Goal: Find specific page/section: Find specific page/section

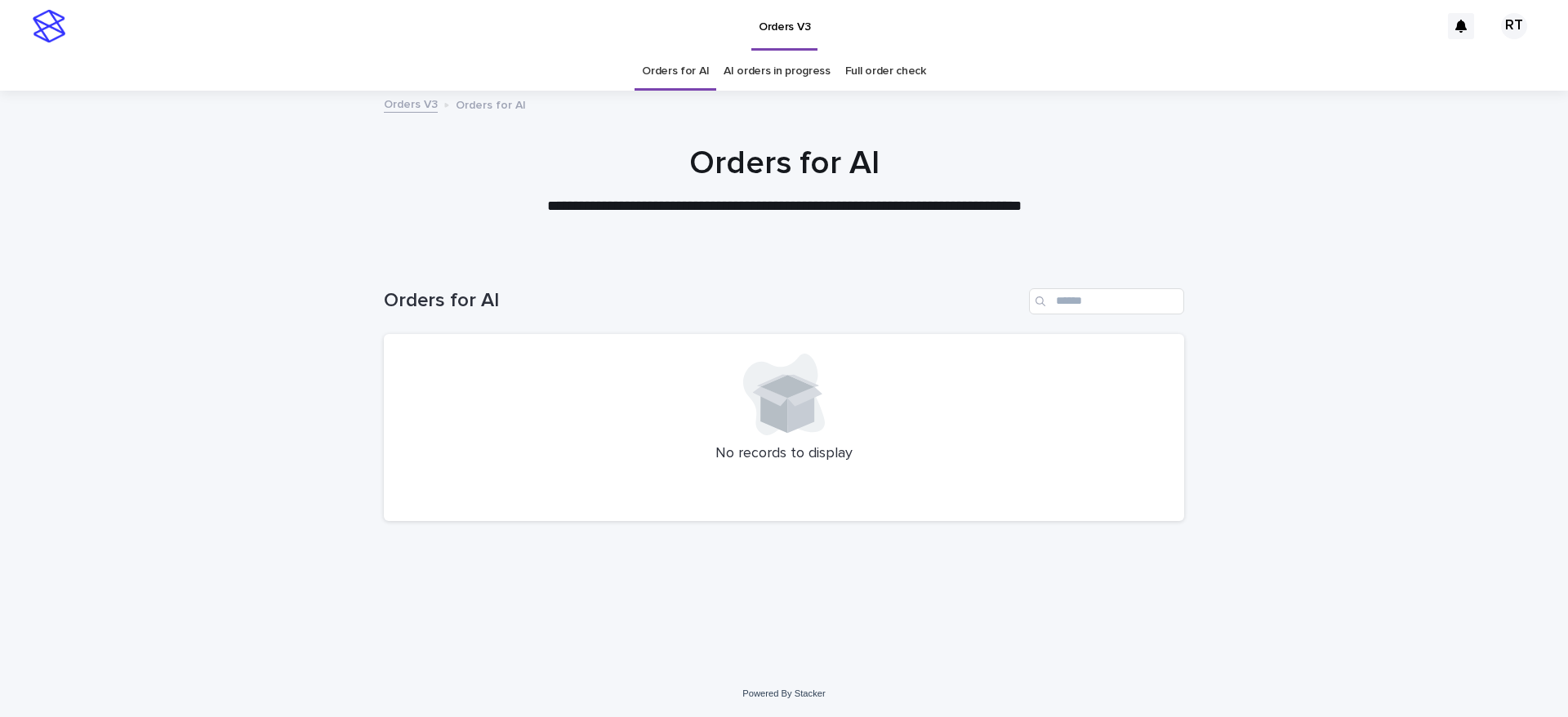
click at [866, 69] on link "Full order check" at bounding box center [885, 71] width 81 height 38
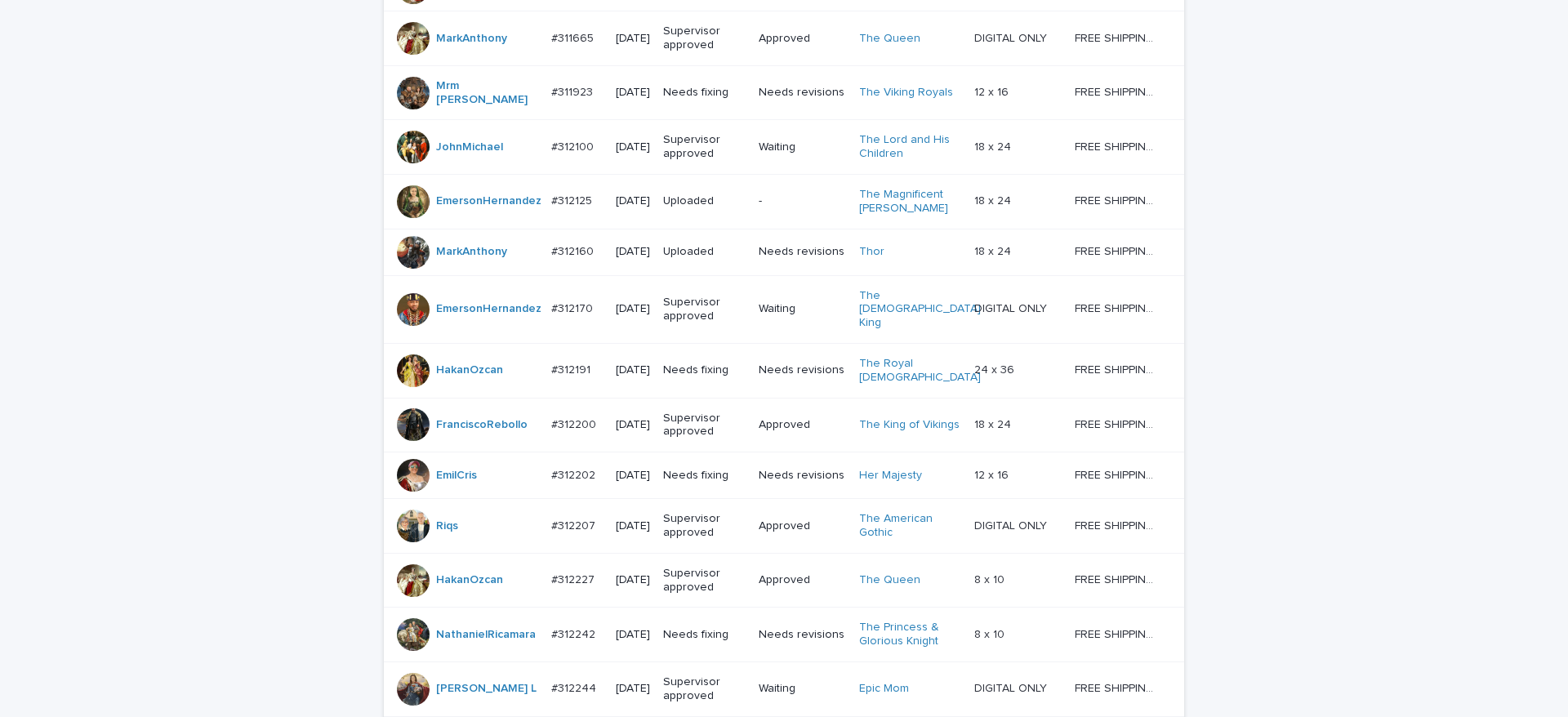
scroll to position [1463, 0]
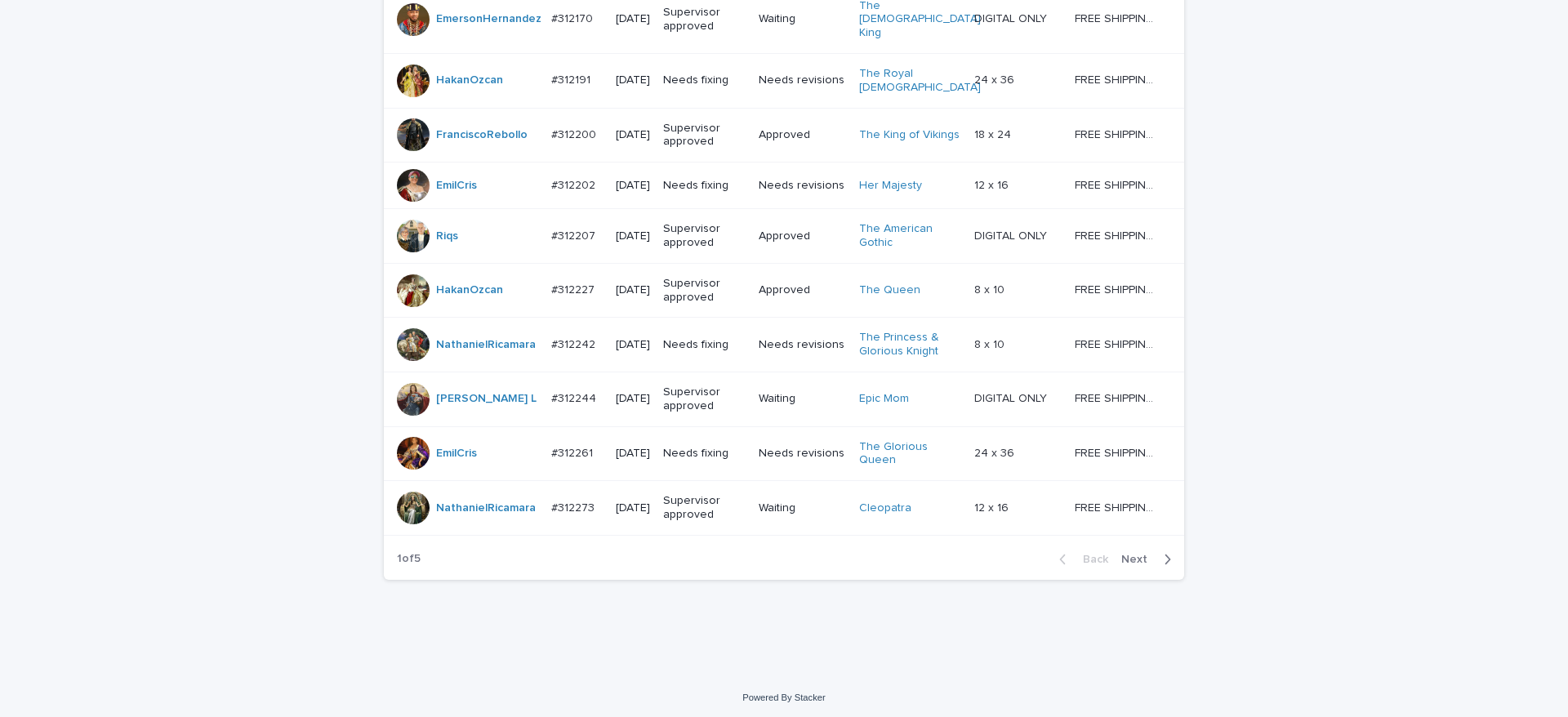
click at [1134, 554] on span "Next" at bounding box center [1139, 559] width 35 height 12
click at [1135, 554] on span "Next" at bounding box center [1139, 559] width 35 height 12
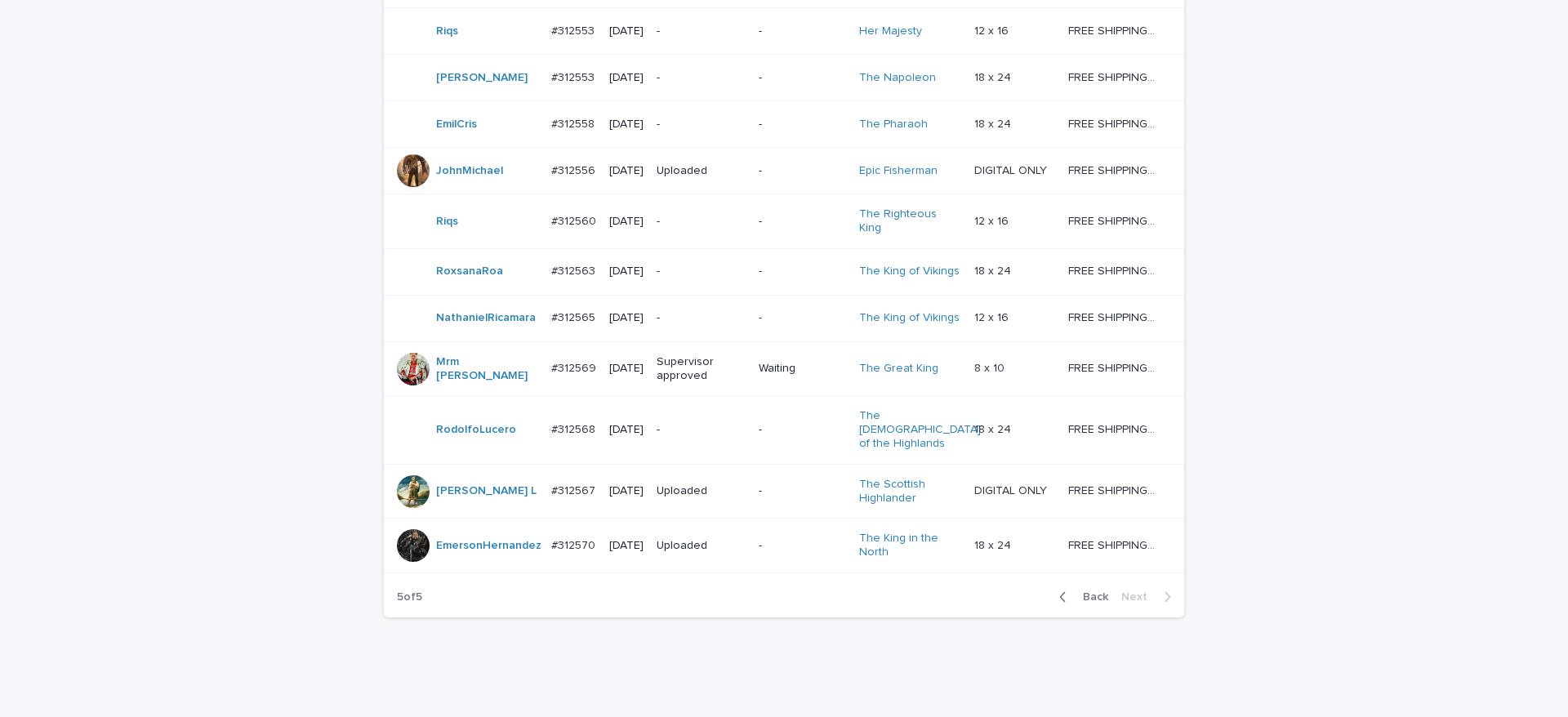
scroll to position [549, 0]
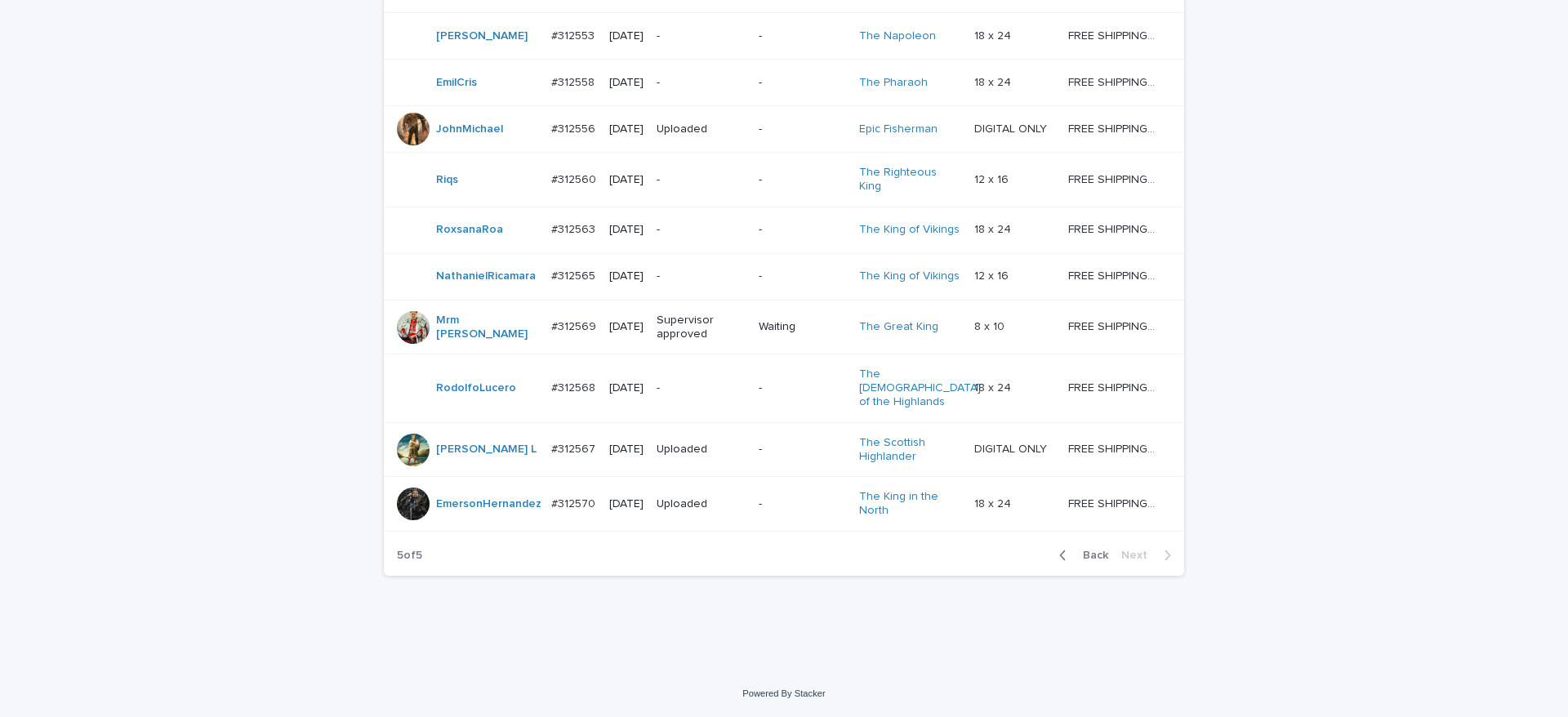
click at [1085, 561] on span "Back" at bounding box center [1090, 555] width 35 height 12
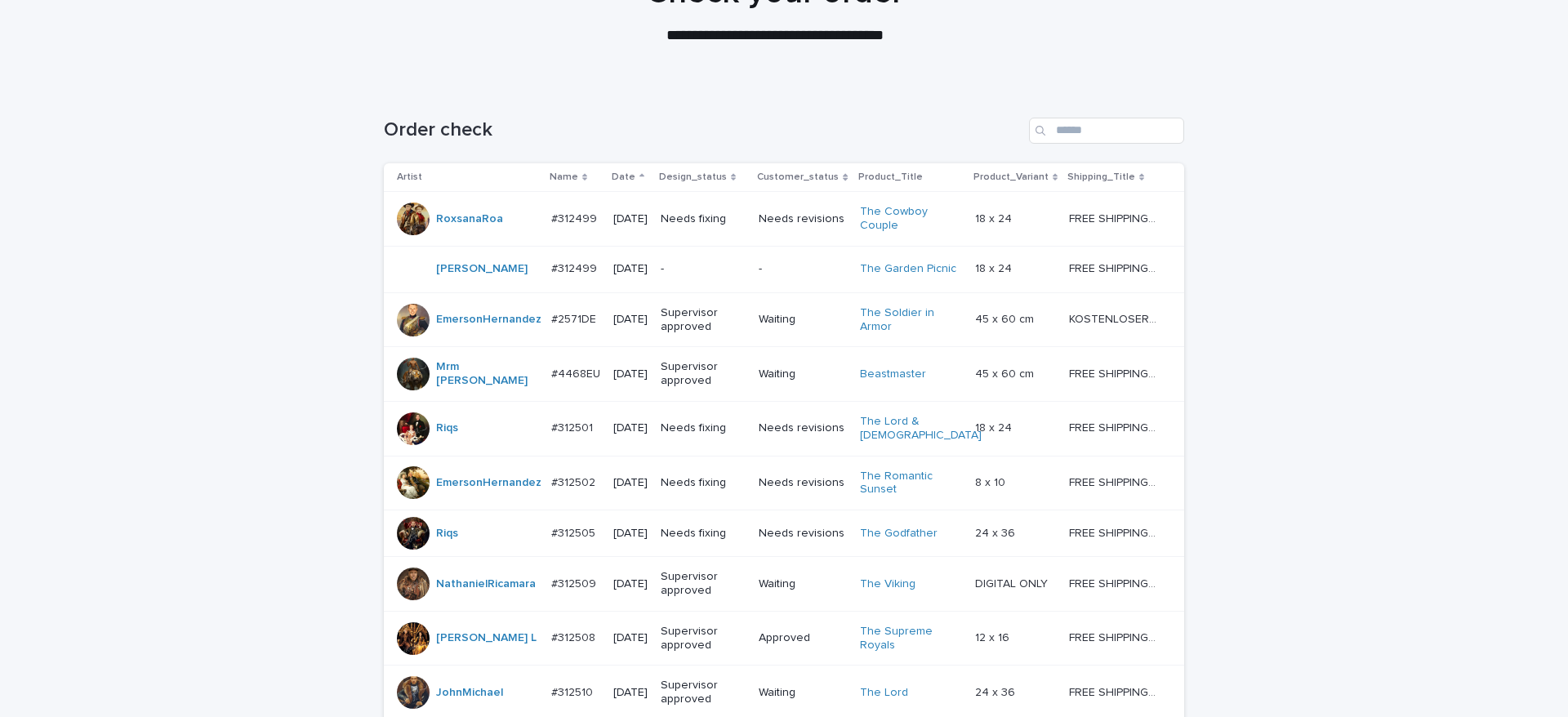
scroll to position [104, 0]
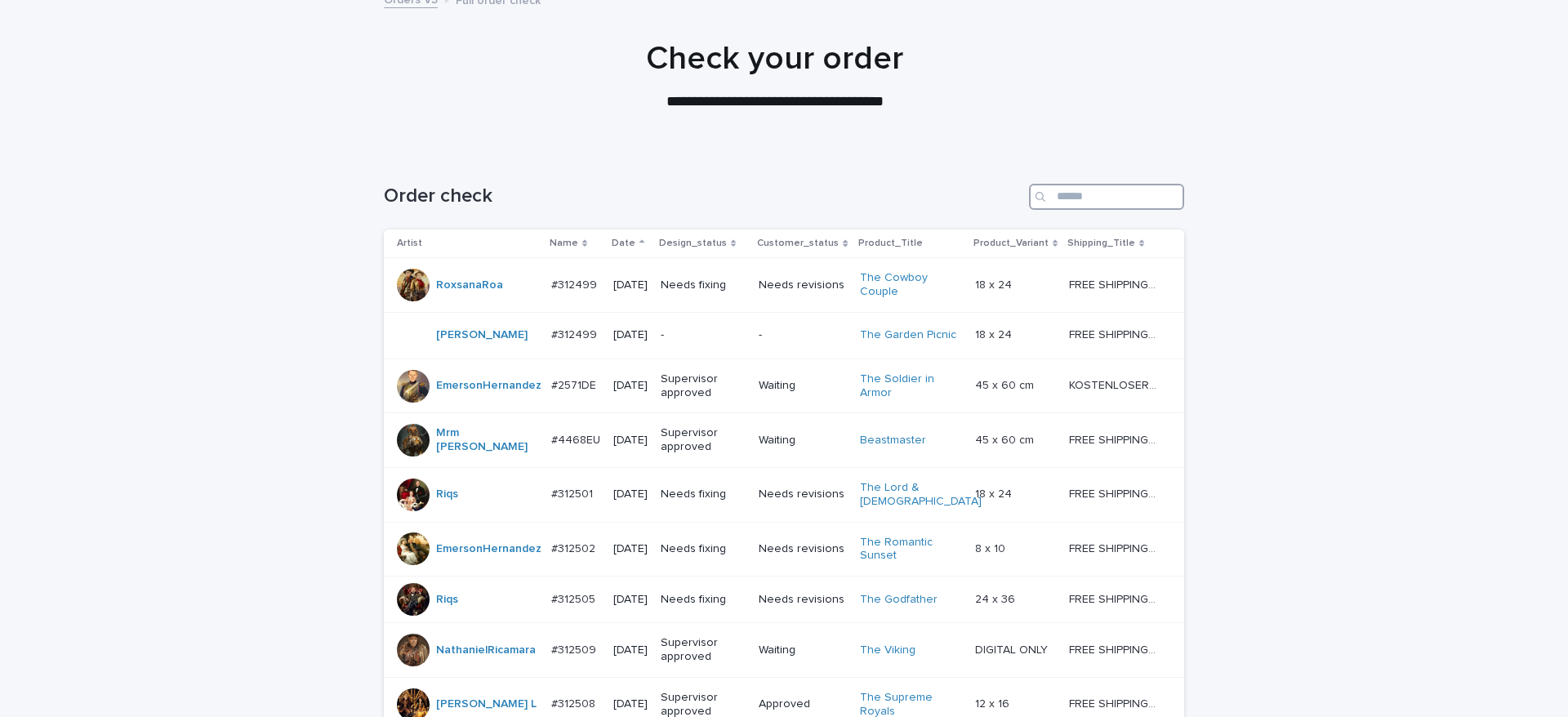
click at [1059, 199] on input "Search" at bounding box center [1107, 197] width 156 height 27
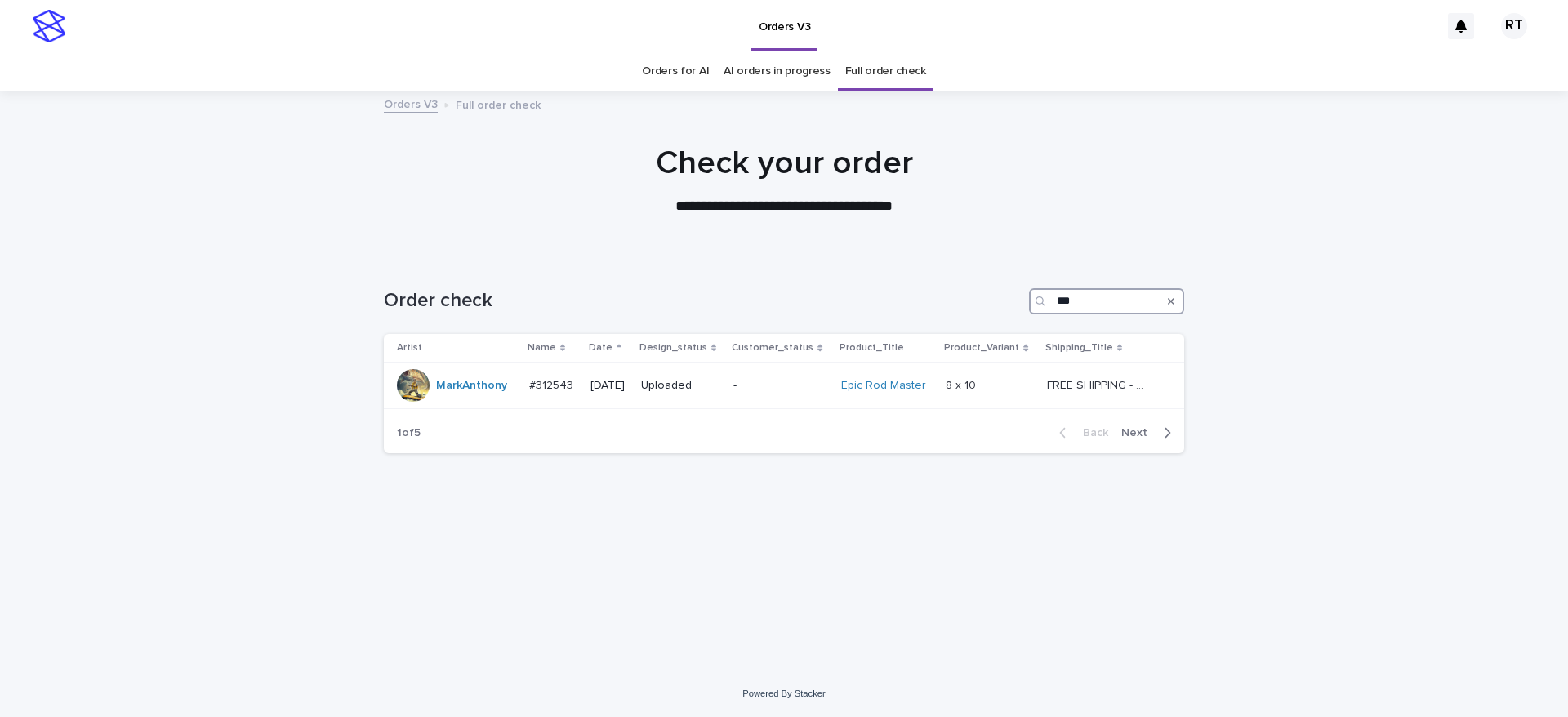
type input "****"
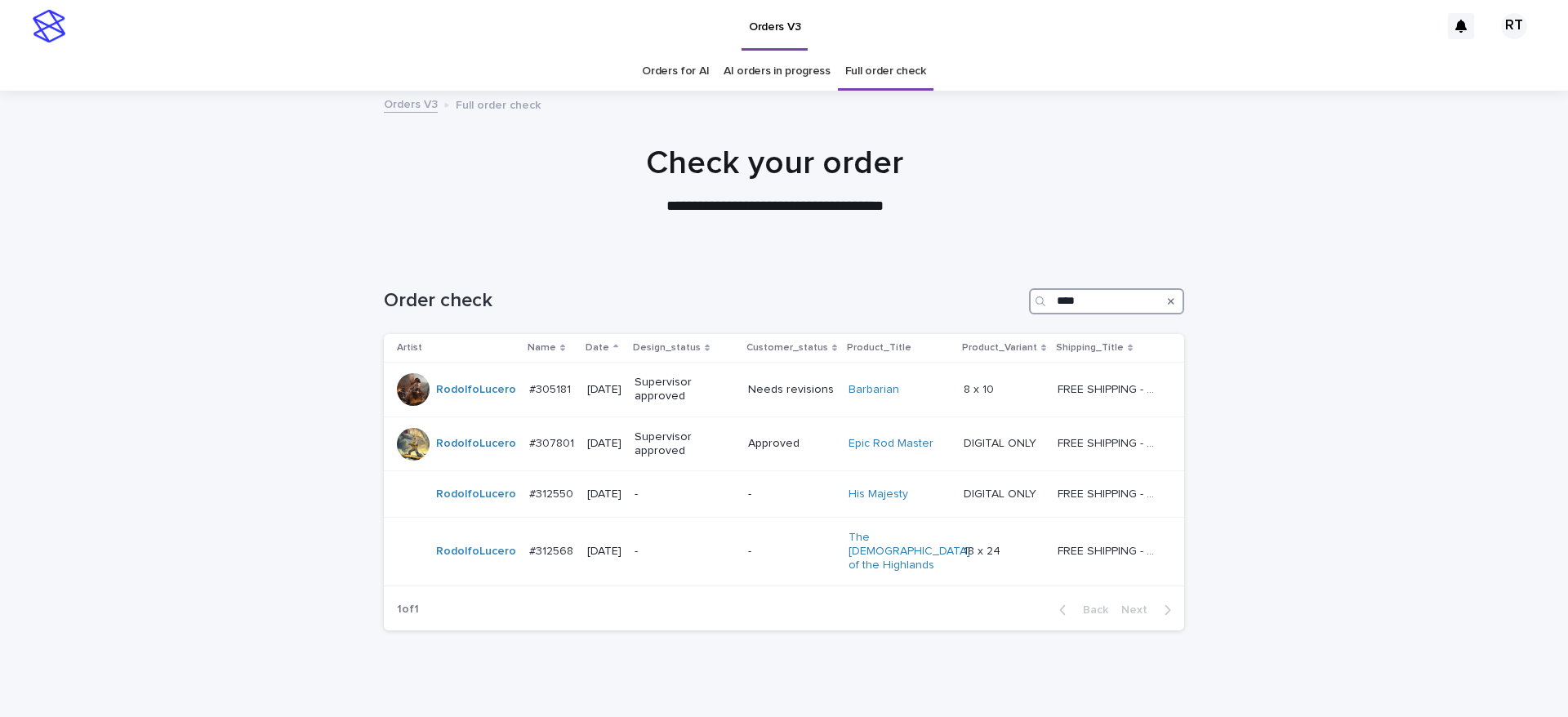
drag, startPoint x: 1098, startPoint y: 298, endPoint x: 935, endPoint y: 303, distance: 163.1
click at [935, 303] on div "Order check ****" at bounding box center [784, 301] width 801 height 27
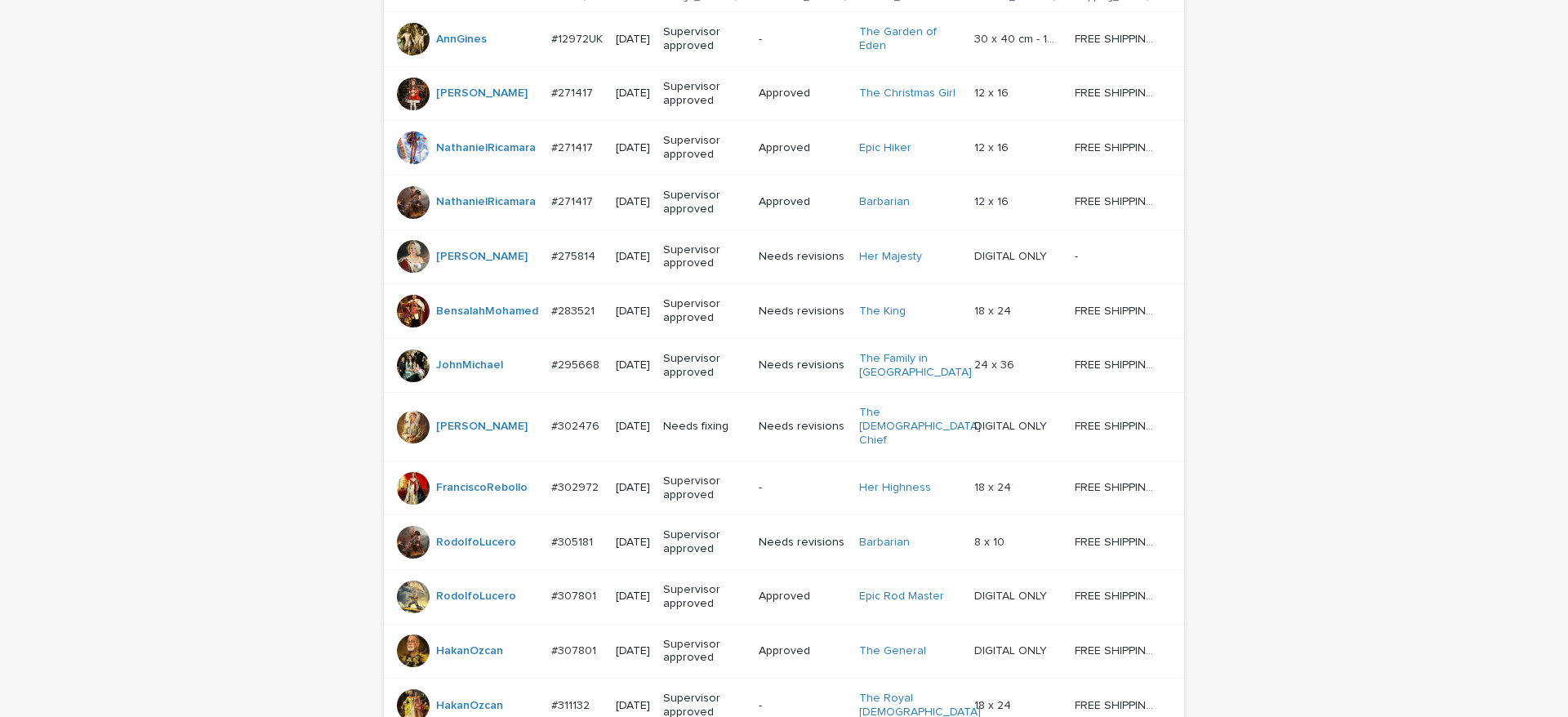
scroll to position [147, 0]
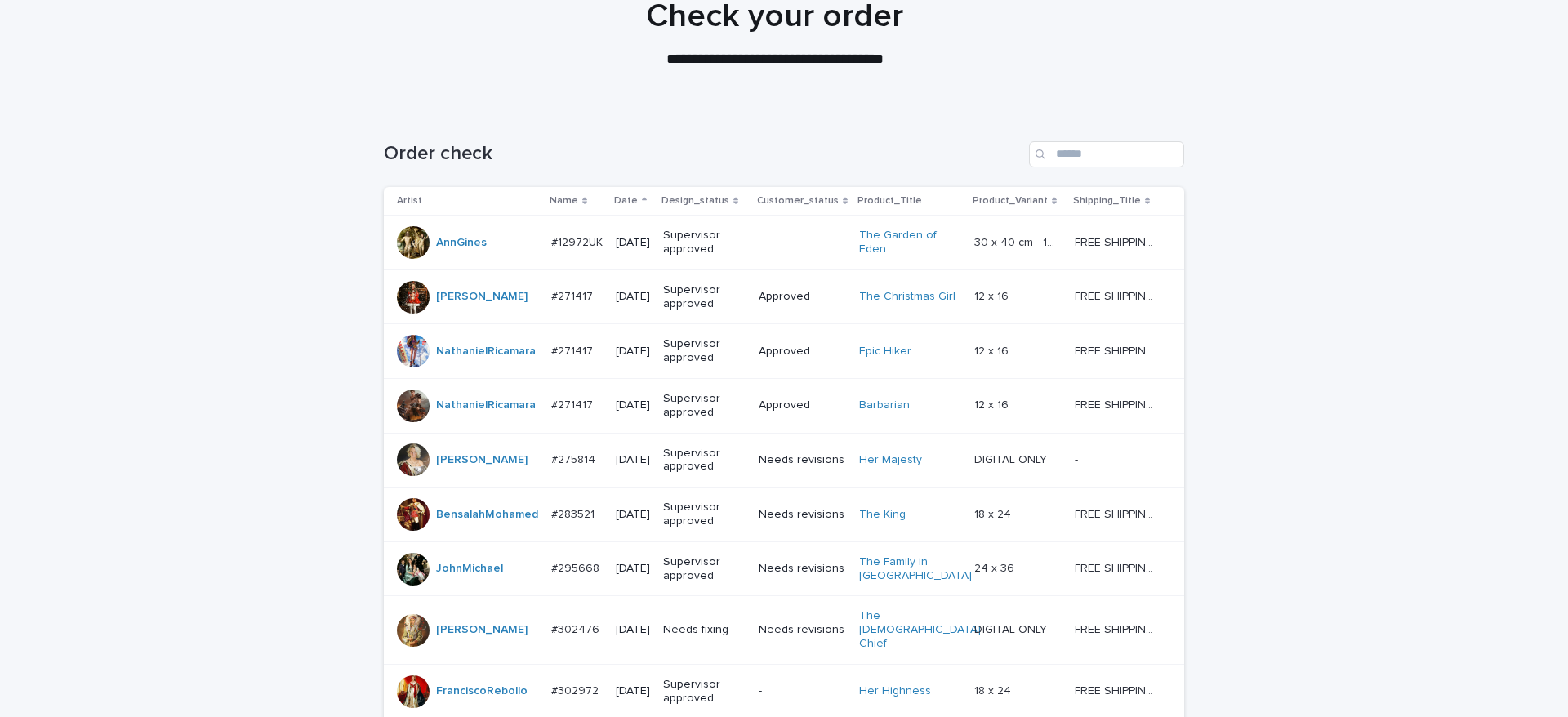
drag, startPoint x: 1044, startPoint y: 146, endPoint x: 1027, endPoint y: 127, distance: 25.5
click at [1054, 148] on div "Search" at bounding box center [1107, 154] width 156 height 27
click at [1074, 148] on input "Search" at bounding box center [1107, 154] width 156 height 27
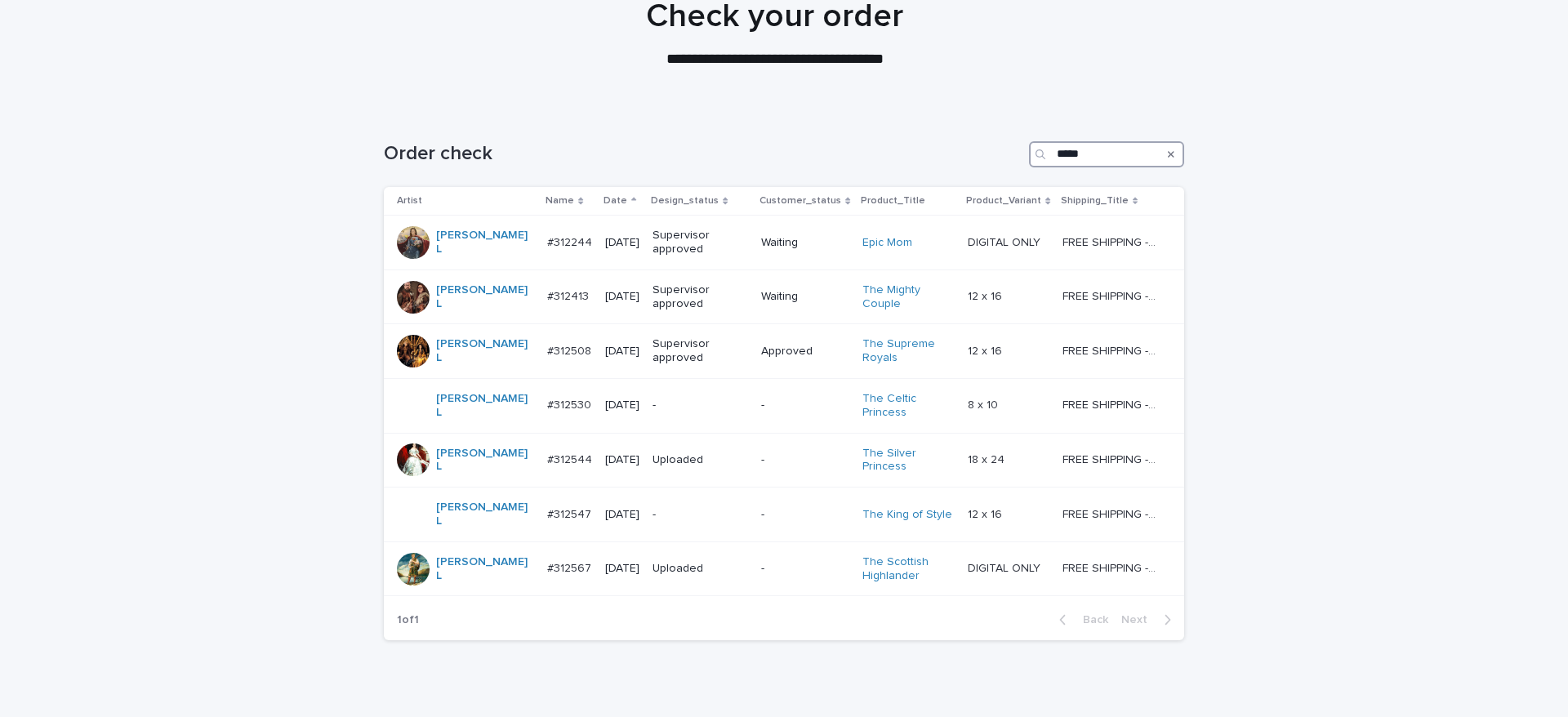
scroll to position [188, 0]
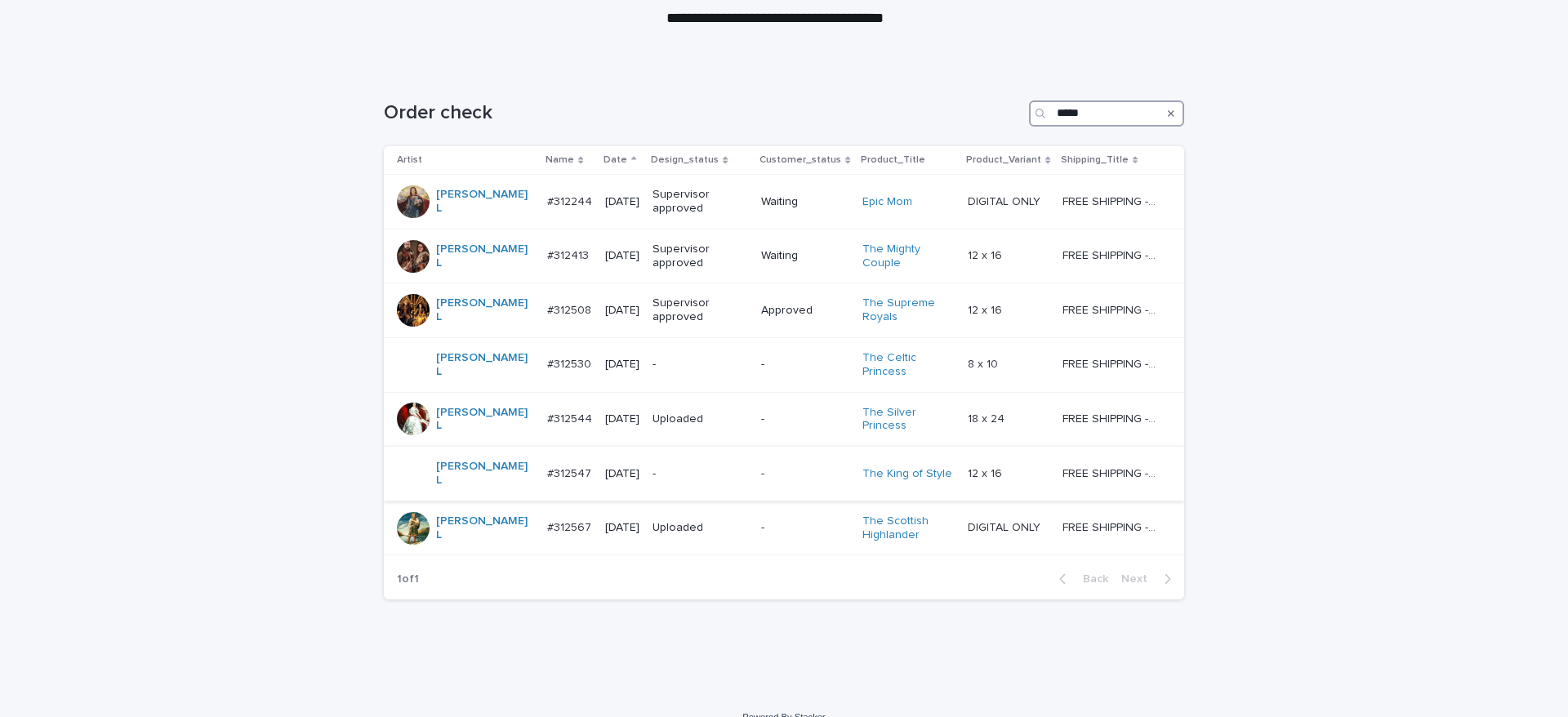
type input "*****"
click at [652, 465] on div "-" at bounding box center [699, 474] width 96 height 27
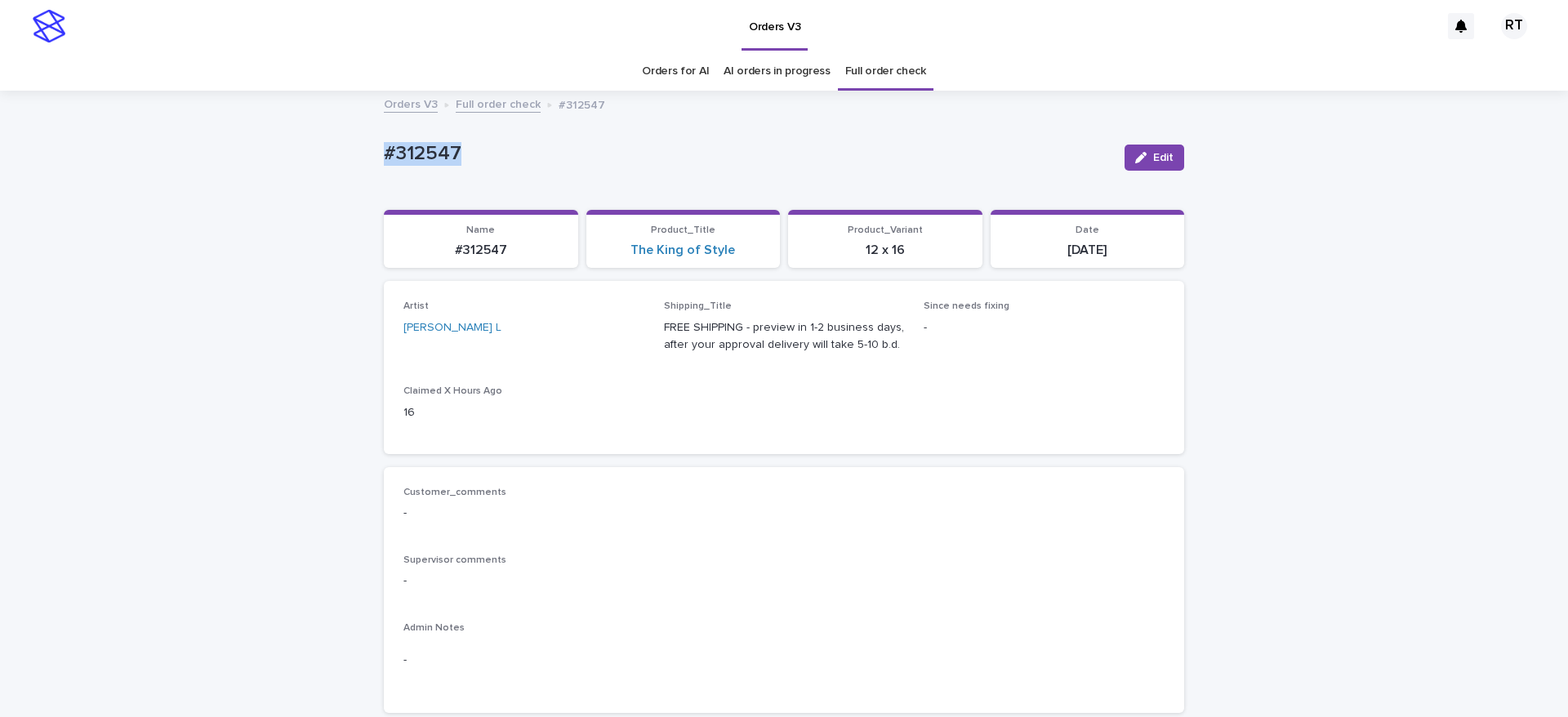
drag, startPoint x: 447, startPoint y: 145, endPoint x: 552, endPoint y: 132, distance: 105.8
copy p "#312547"
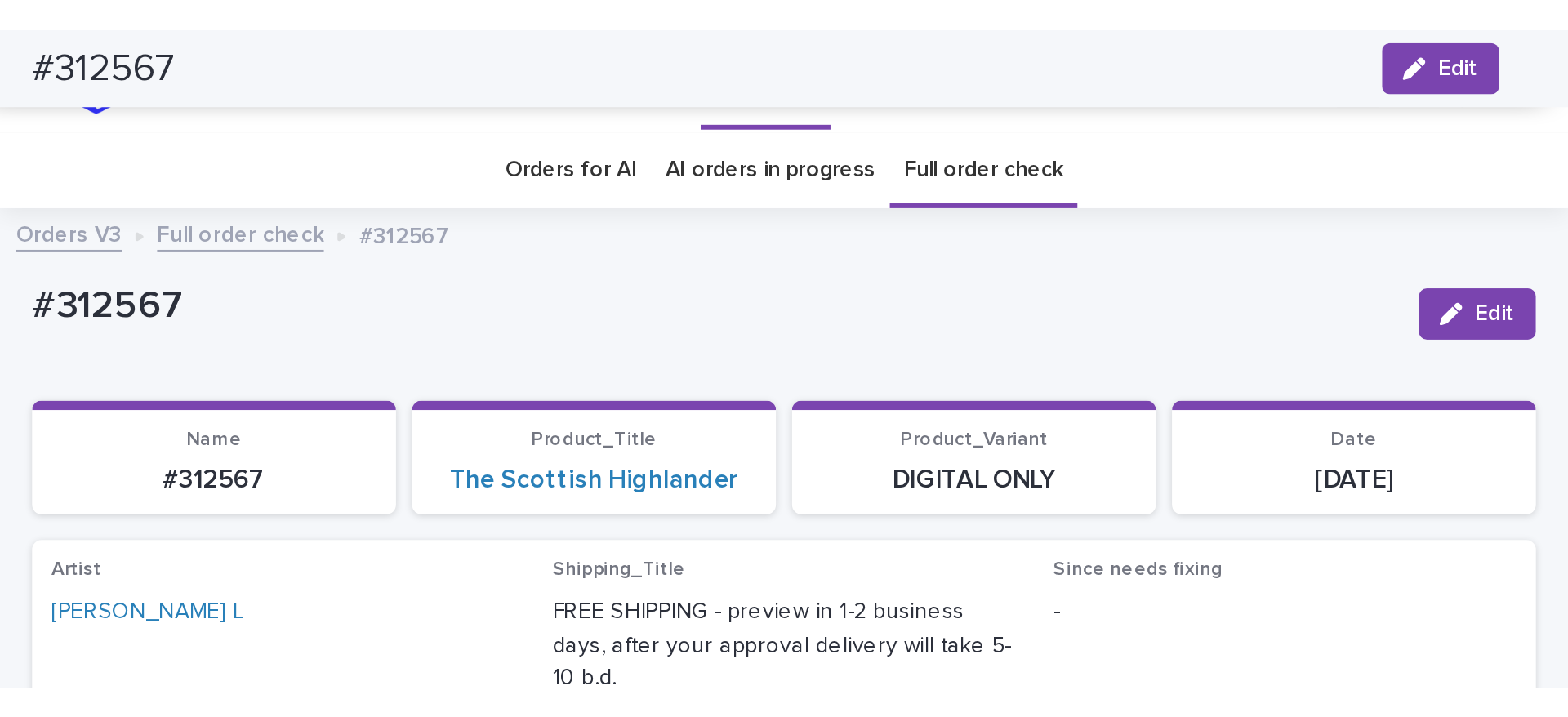
scroll to position [1042, 0]
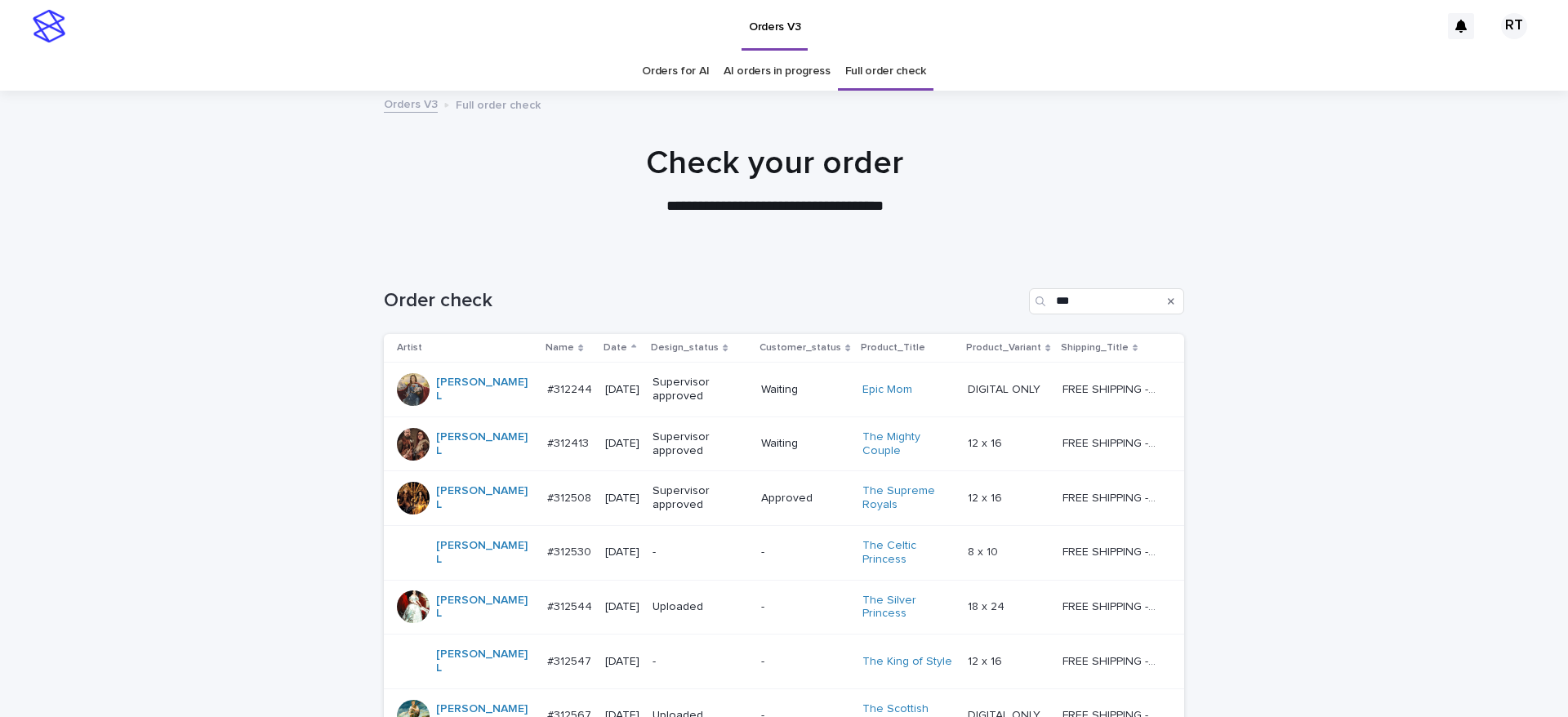
click at [652, 334] on p "-" at bounding box center [699, 662] width 96 height 14
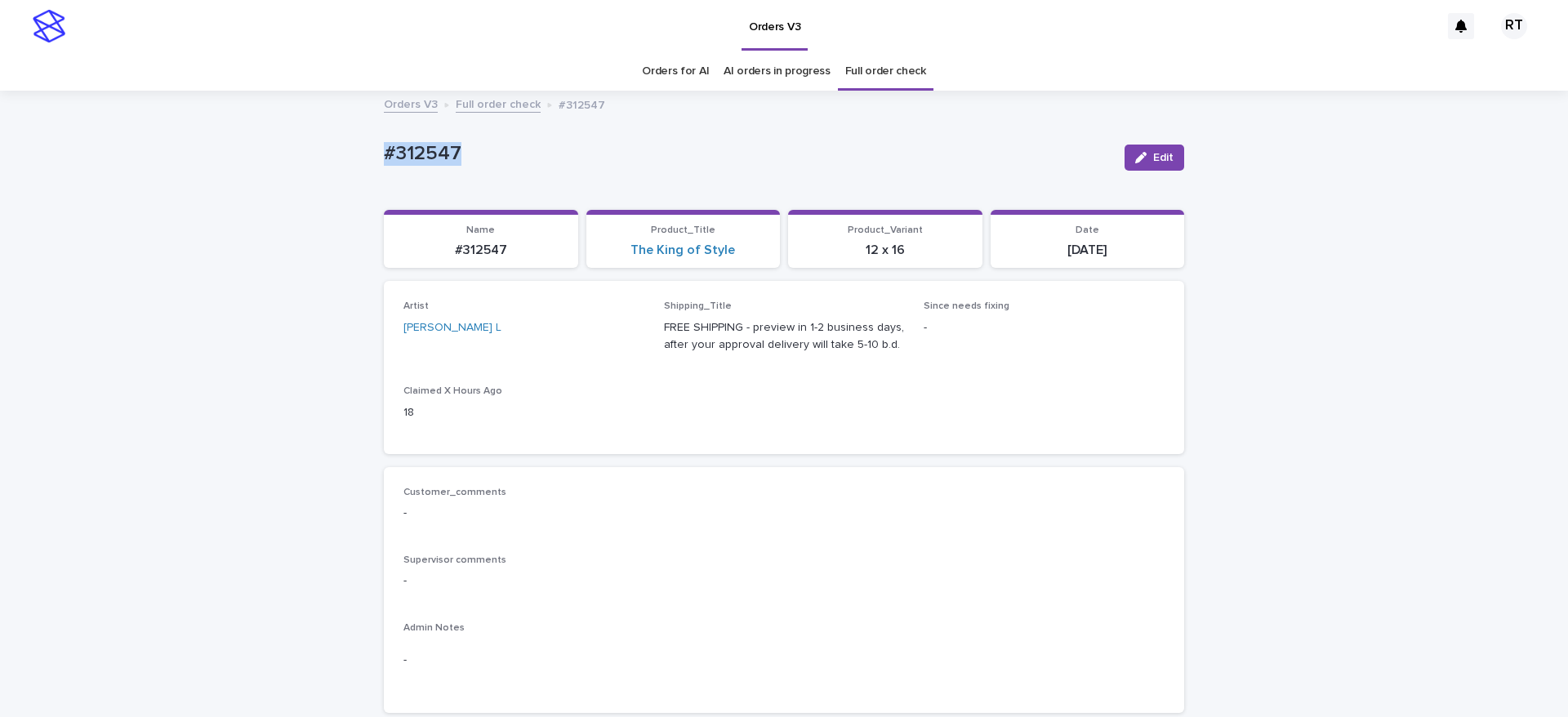
drag, startPoint x: 359, startPoint y: 144, endPoint x: 484, endPoint y: 151, distance: 125.2
copy p "#312547"
